Goal: Task Accomplishment & Management: Manage account settings

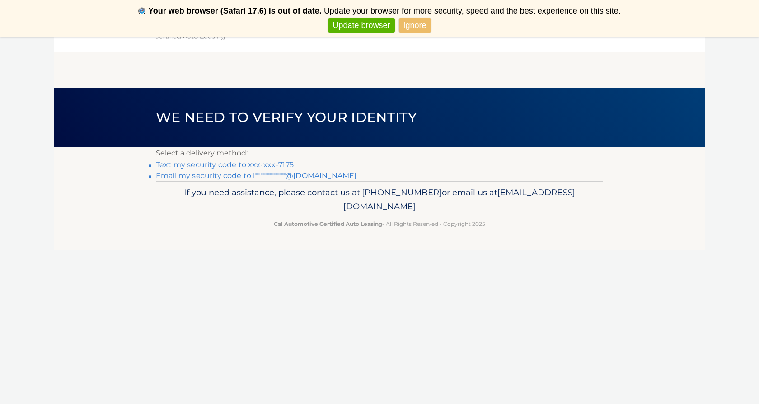
click at [285, 166] on link "Text my security code to xxx-xxx-7175" at bounding box center [225, 164] width 138 height 9
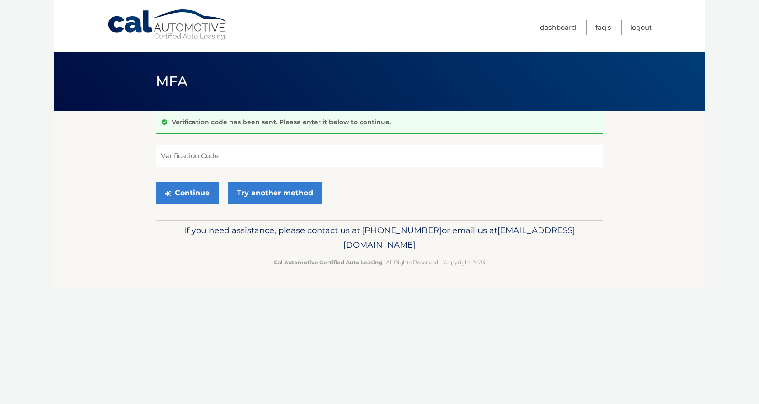
click at [240, 160] on input "Verification Code" at bounding box center [380, 156] width 448 height 23
type input "997864"
click at [193, 193] on button "Continue" at bounding box center [187, 193] width 63 height 23
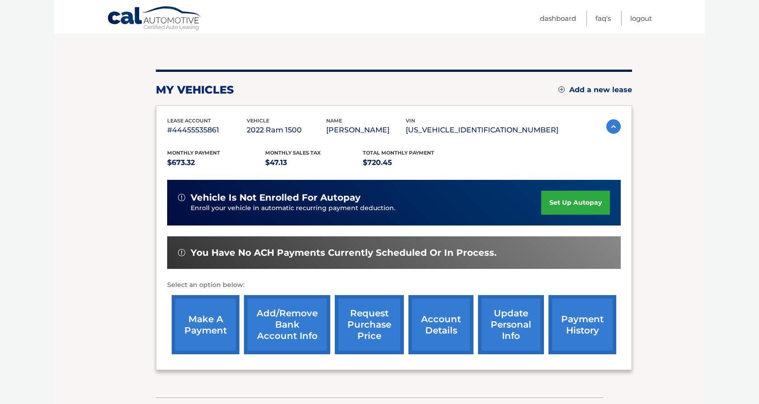
scroll to position [89, 0]
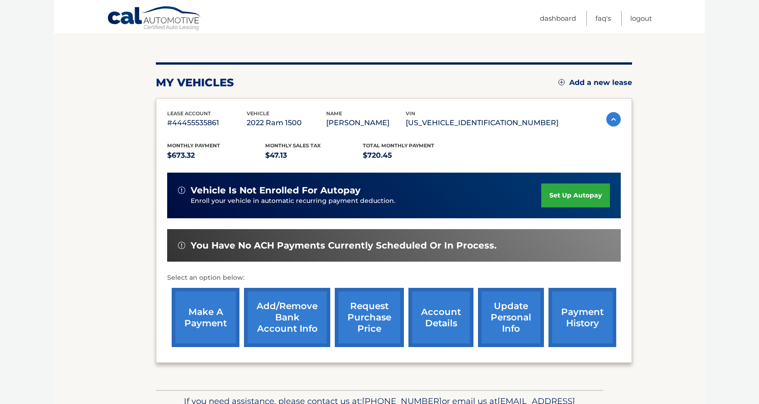
click at [209, 323] on link "make a payment" at bounding box center [206, 317] width 68 height 59
click at [563, 311] on link "payment history" at bounding box center [583, 317] width 68 height 59
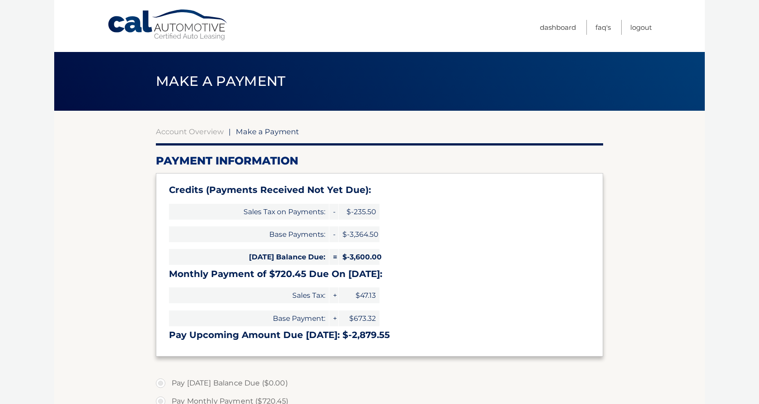
select select "NDE5ZDZmMjMtZmUyYi00Yzc1LTkwMDktMDM0YmI3ZjZiNTBh"
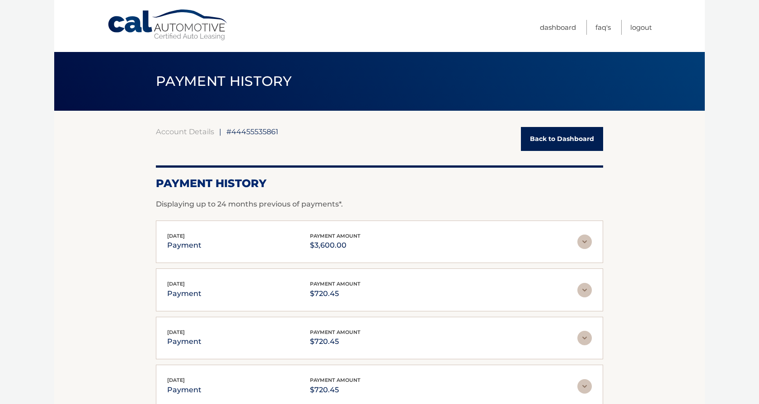
click at [574, 138] on link "Back to Dashboard" at bounding box center [562, 139] width 82 height 24
click at [568, 142] on link "Back to Dashboard" at bounding box center [562, 139] width 82 height 24
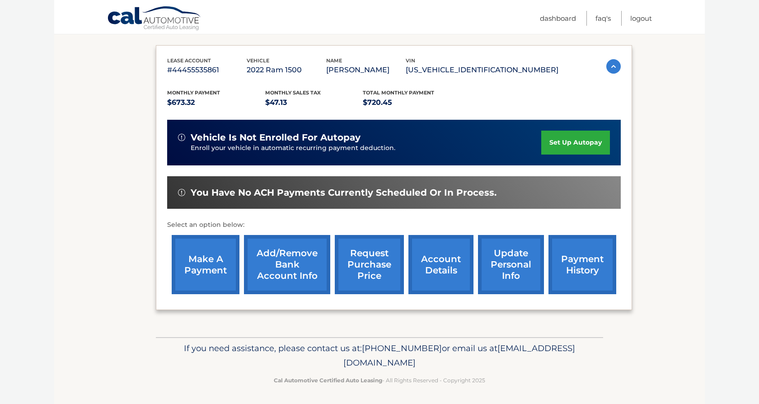
scroll to position [141, 0]
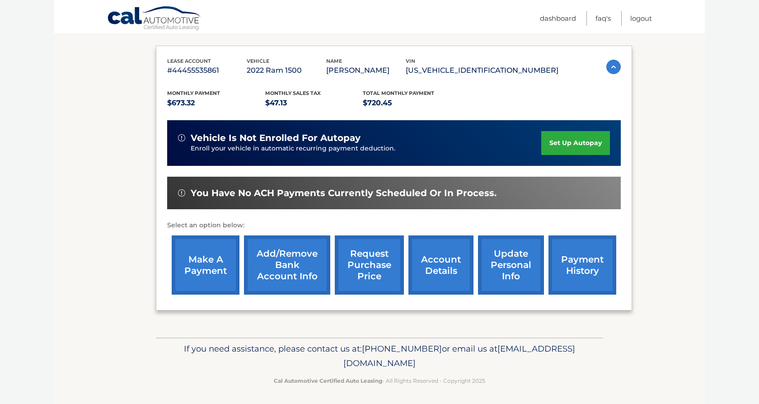
click at [434, 273] on link "account details" at bounding box center [441, 265] width 65 height 59
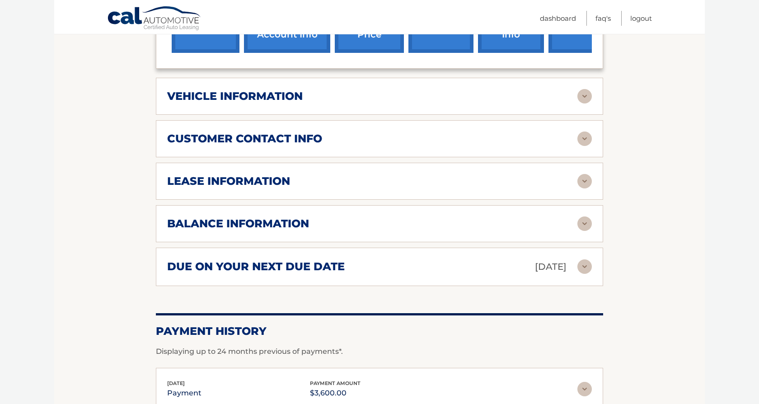
scroll to position [394, 0]
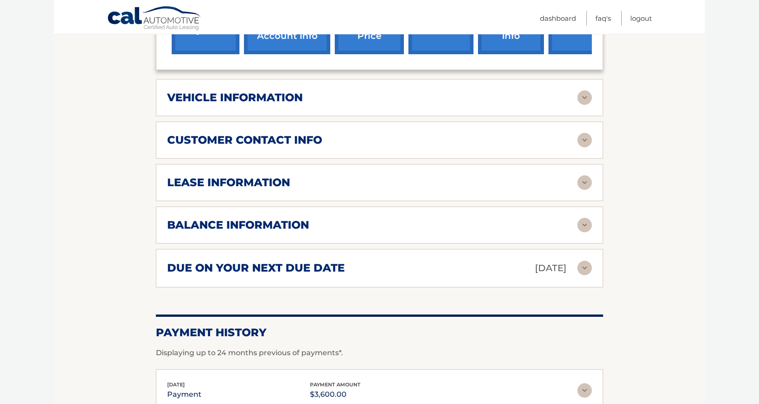
click at [583, 137] on img at bounding box center [585, 140] width 14 height 14
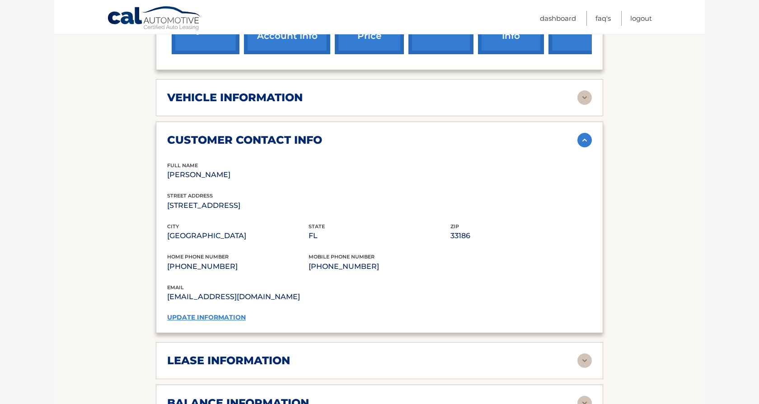
click at [583, 137] on img at bounding box center [585, 140] width 14 height 14
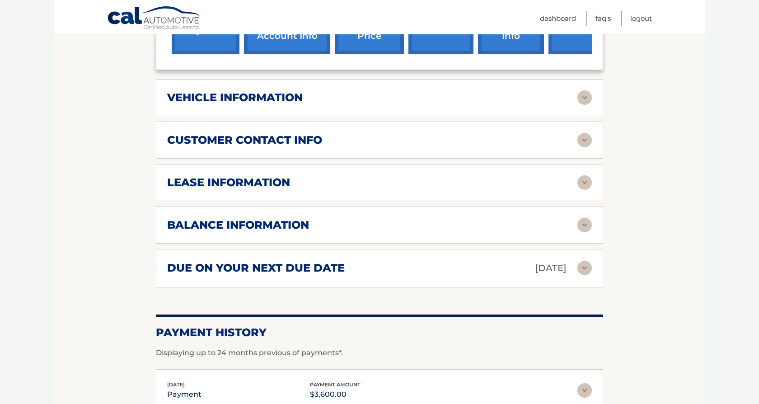
click at [585, 93] on img at bounding box center [585, 97] width 14 height 14
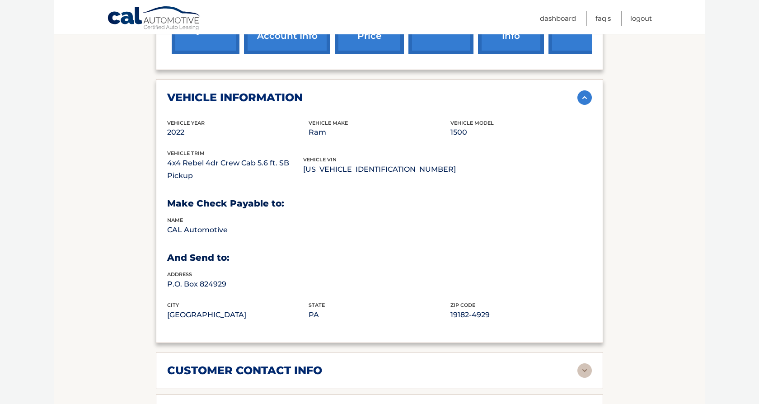
click at [585, 93] on img at bounding box center [585, 97] width 14 height 14
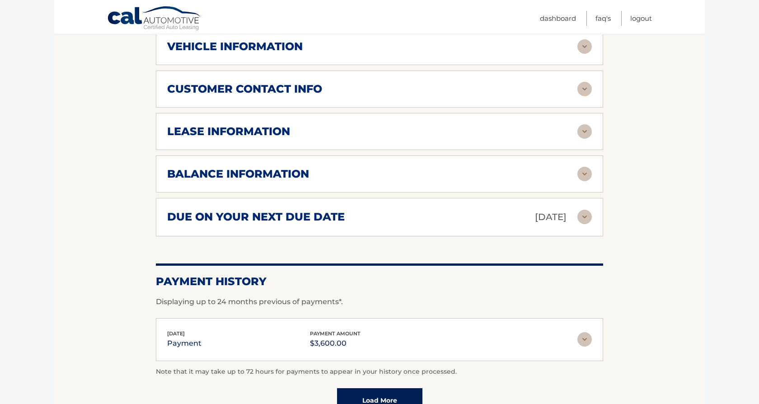
scroll to position [447, 0]
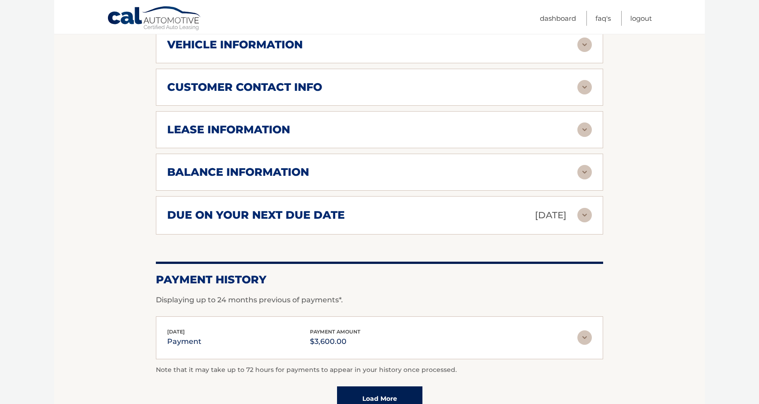
click at [587, 173] on img at bounding box center [585, 172] width 14 height 14
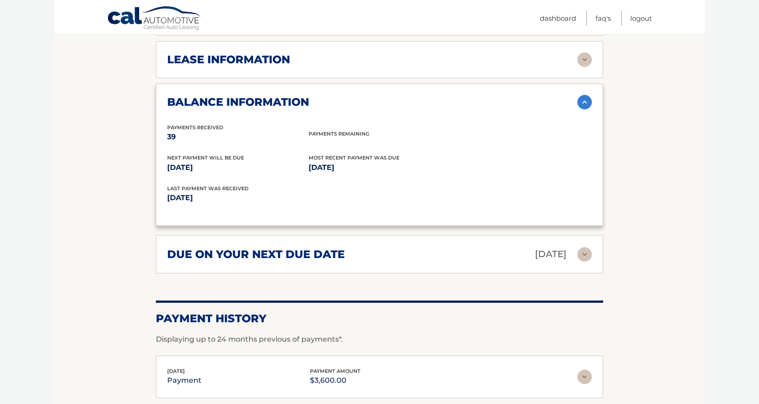
scroll to position [520, 0]
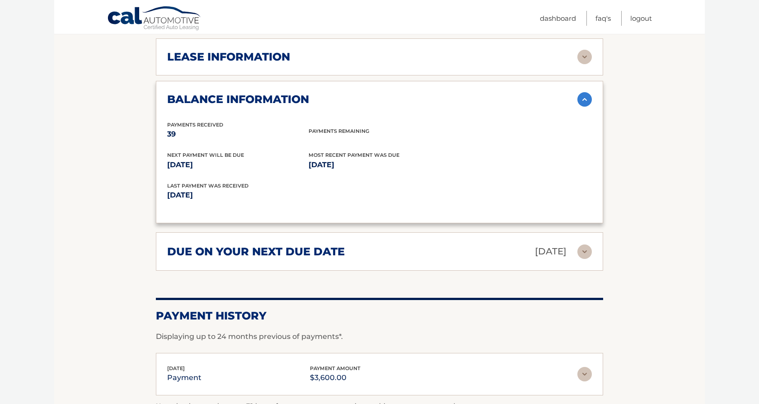
click at [584, 250] on img at bounding box center [585, 252] width 14 height 14
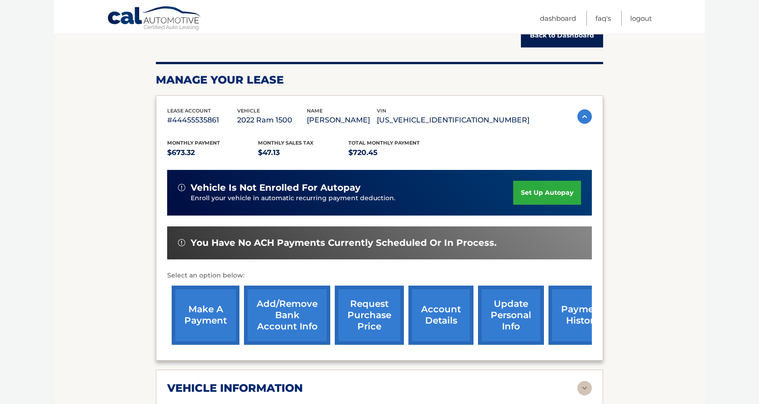
scroll to position [96, 0]
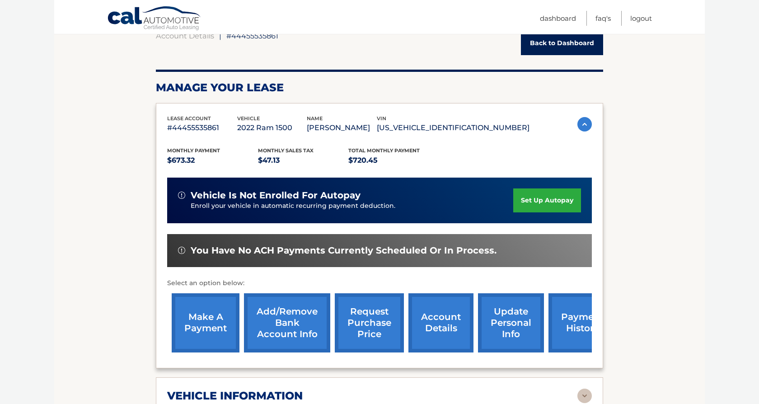
click at [366, 331] on link "request purchase price" at bounding box center [369, 322] width 69 height 59
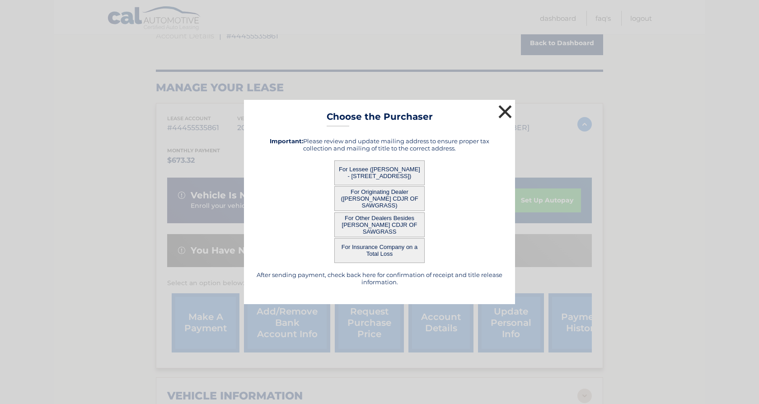
click at [505, 108] on button "×" at bounding box center [505, 112] width 18 height 18
